Goal: Information Seeking & Learning: Learn about a topic

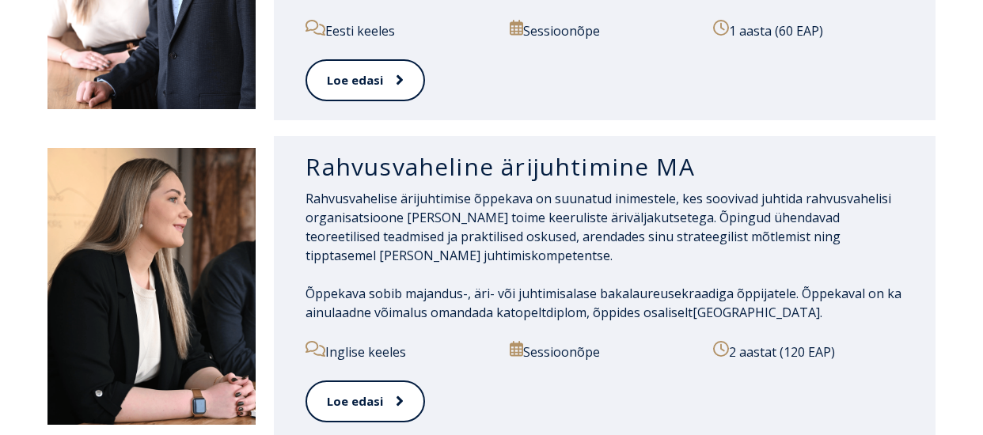
scroll to position [1662, 0]
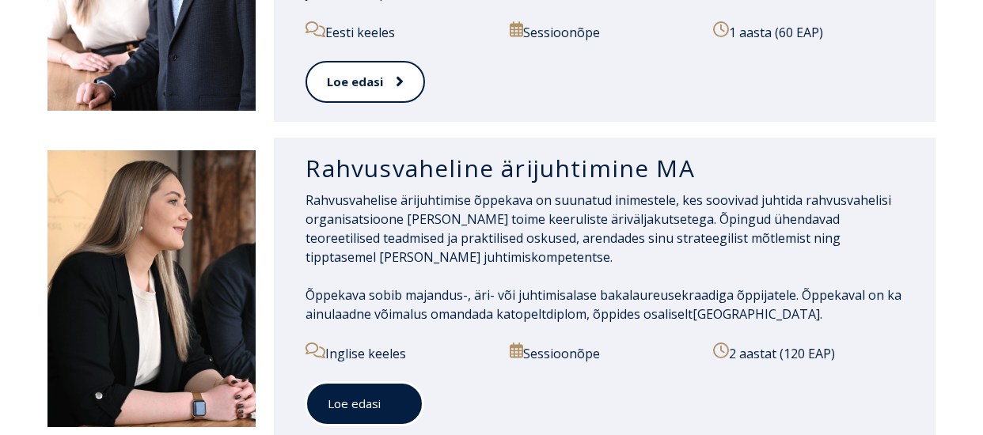
click at [381, 396] on span at bounding box center [391, 404] width 21 height 16
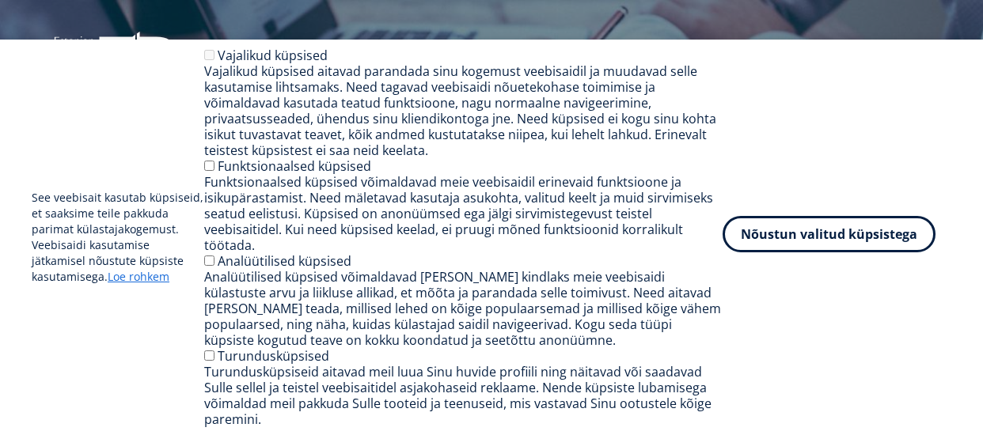
click at [807, 238] on button "Nõustun valitud küpsistega" at bounding box center [829, 234] width 213 height 36
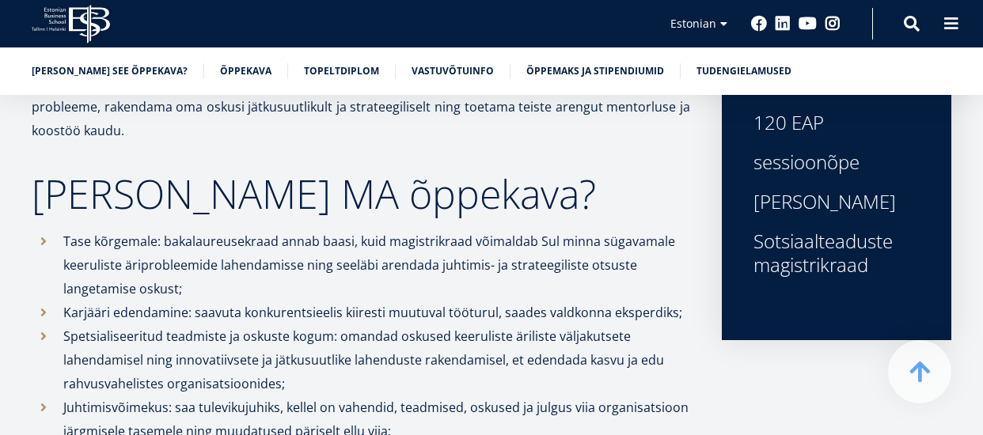
scroll to position [633, 0]
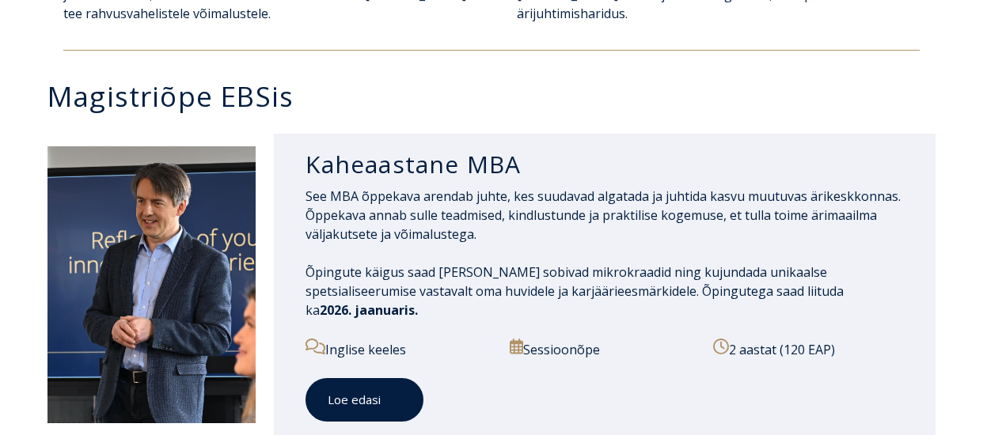
scroll to position [712, 0]
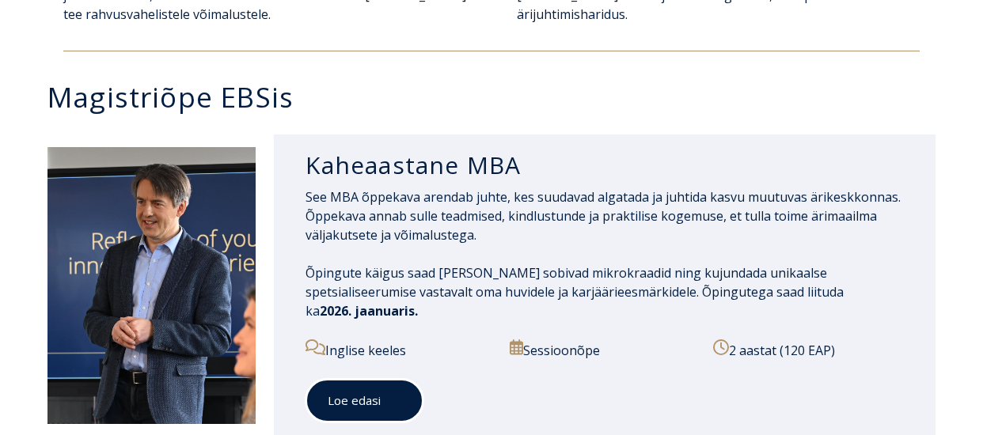
click at [381, 405] on span at bounding box center [391, 401] width 21 height 16
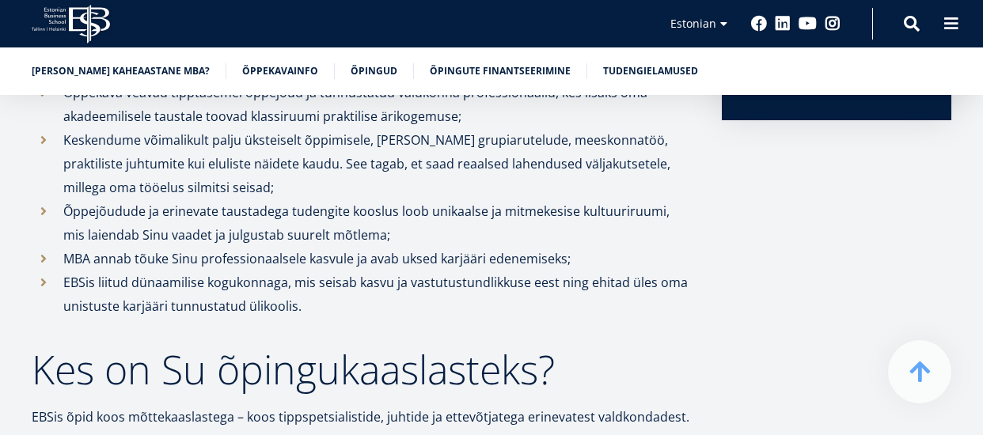
scroll to position [813, 0]
click at [259, 67] on link "Õppekavainfo" at bounding box center [280, 70] width 76 height 16
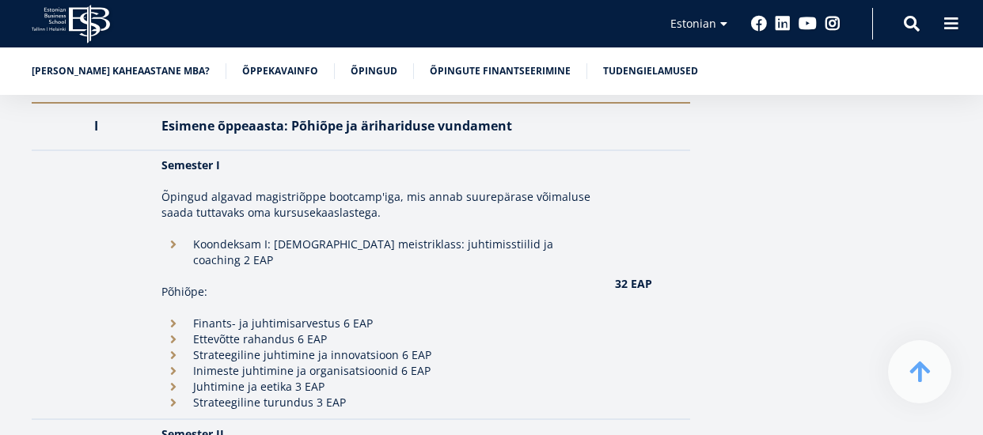
scroll to position [813, 0]
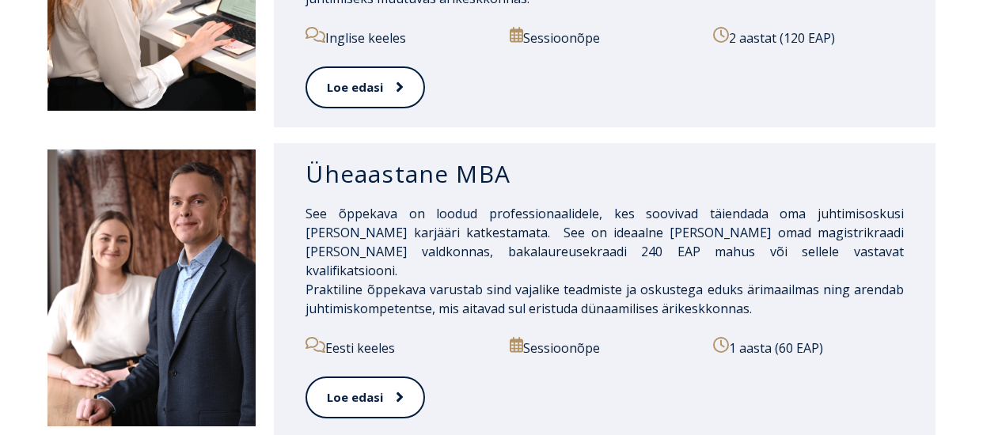
scroll to position [1345, 0]
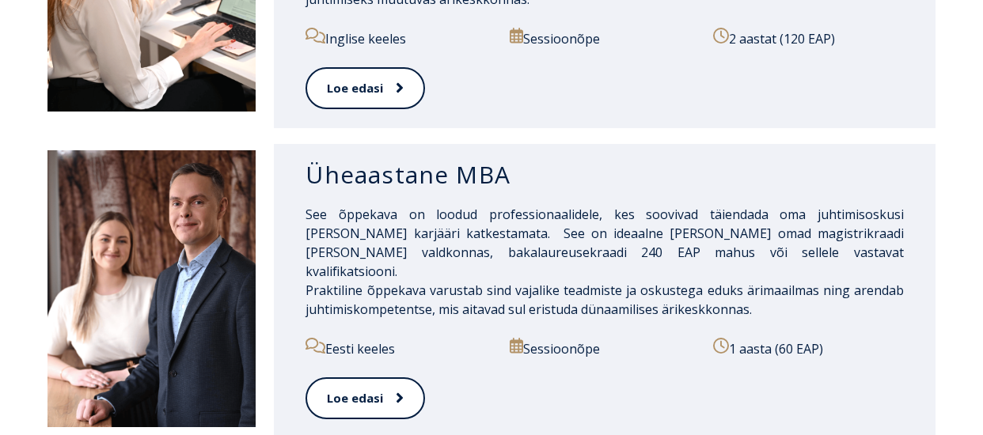
click at [568, 117] on div "Loe edasi" at bounding box center [605, 97] width 599 height 61
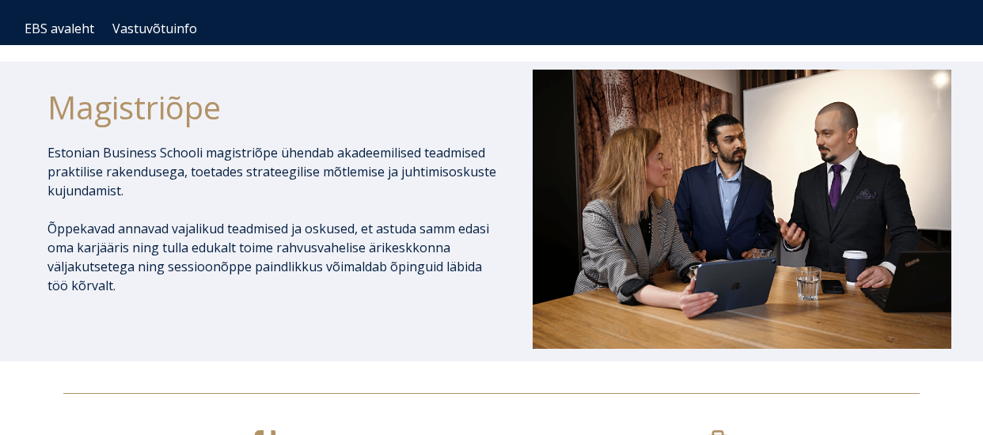
scroll to position [0, 0]
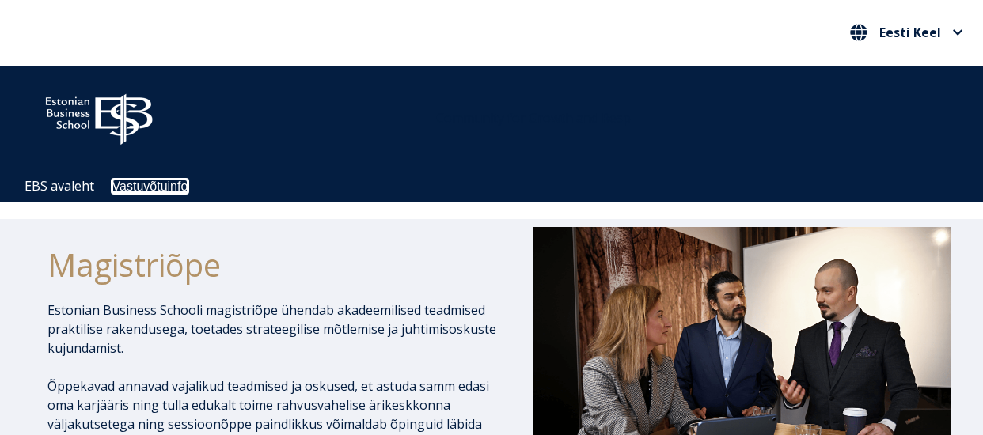
click at [163, 184] on link "Vastuvõtuinfo" at bounding box center [150, 186] width 76 height 13
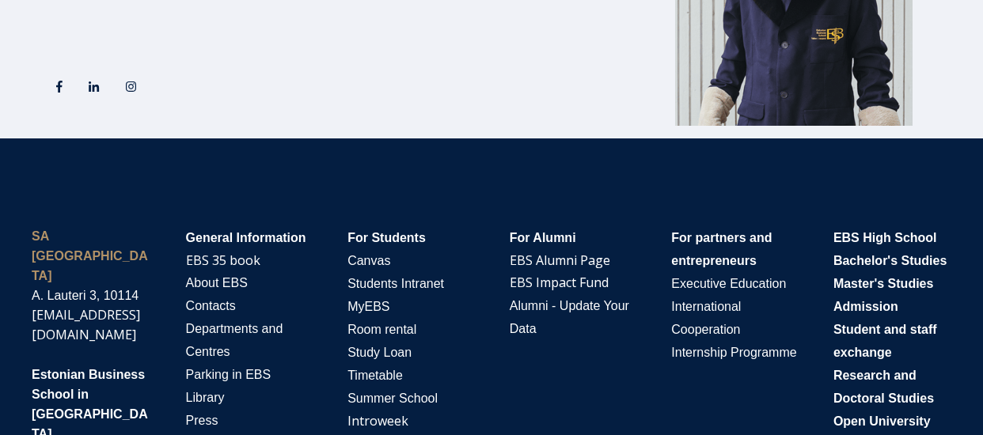
scroll to position [3200, 0]
